Goal: Task Accomplishment & Management: Complete application form

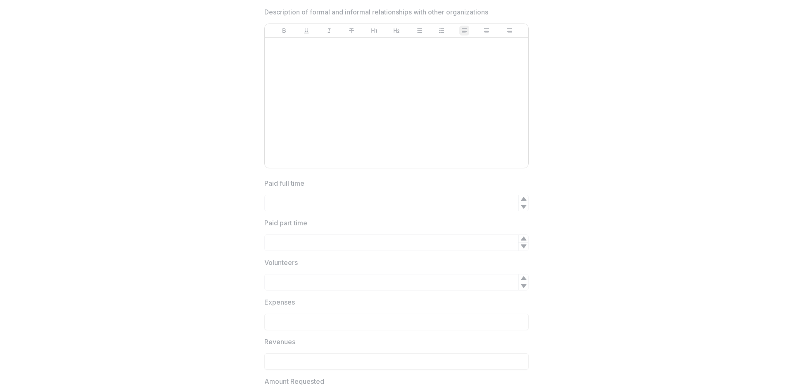
scroll to position [1041, 0]
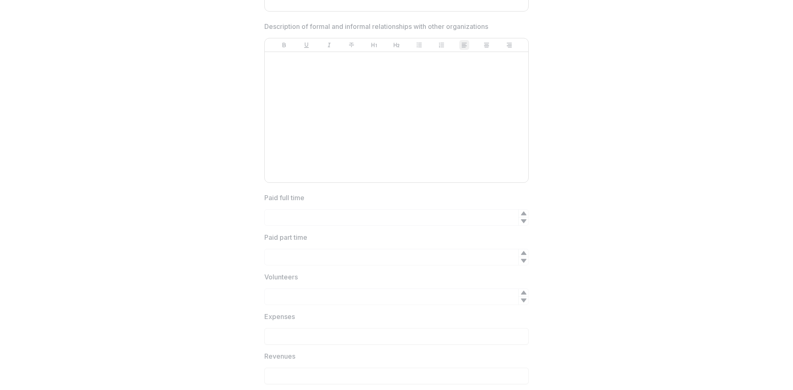
click at [522, 302] on icon at bounding box center [523, 301] width 5 height 4
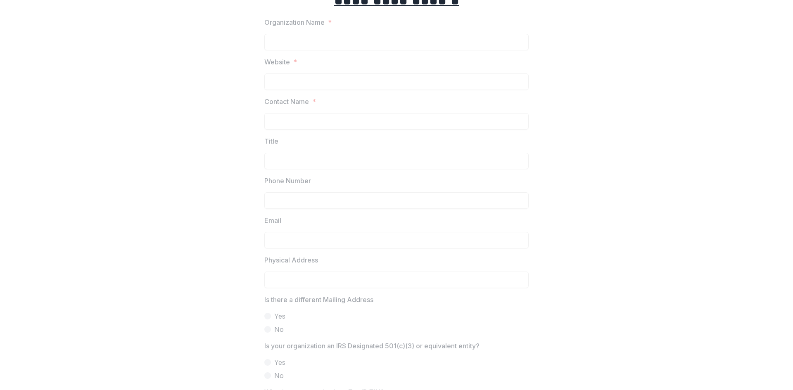
scroll to position [0, 0]
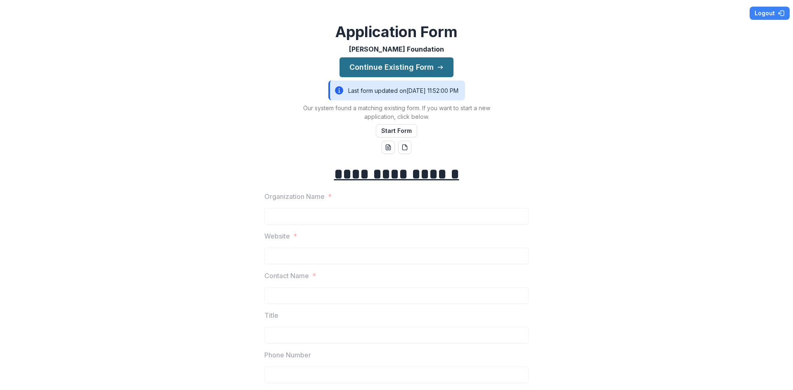
click at [401, 66] on button "Continue Existing Form" at bounding box center [396, 67] width 114 height 20
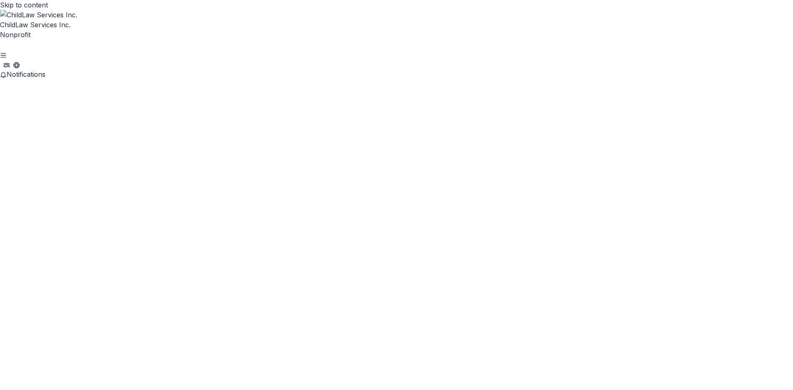
click at [32, 80] on span "Notifications" at bounding box center [26, 84] width 39 height 8
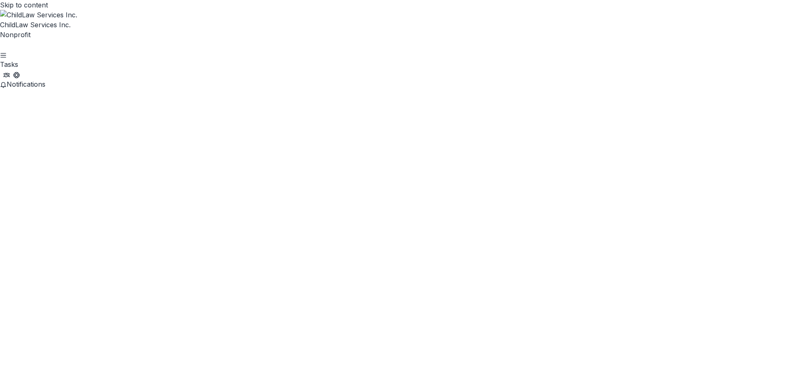
click at [22, 80] on span "Notifications" at bounding box center [26, 84] width 39 height 8
